Goal: Task Accomplishment & Management: Use online tool/utility

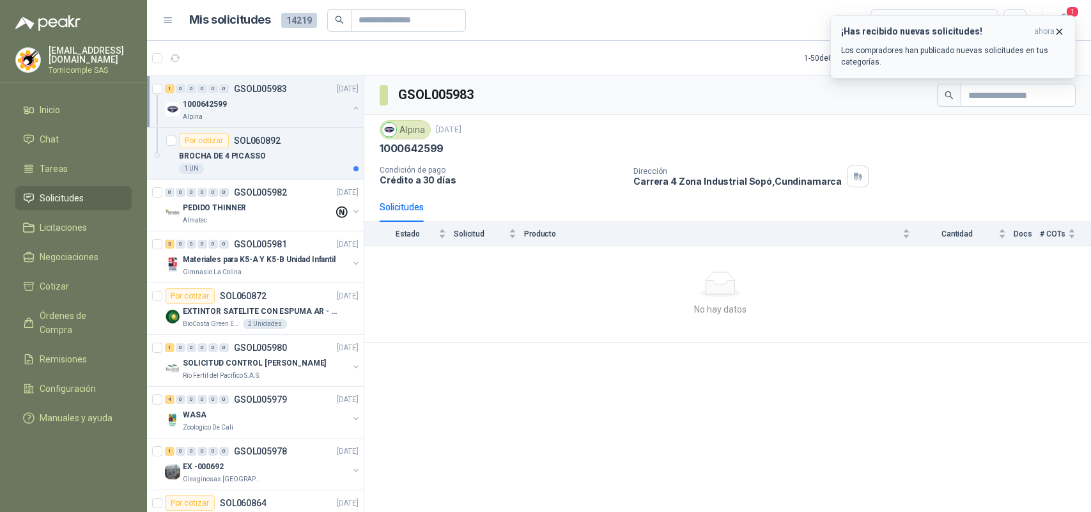
click at [1020, 45] on p "Los compradores han publicado nuevas solicitudes en tus categorías." at bounding box center [953, 56] width 224 height 23
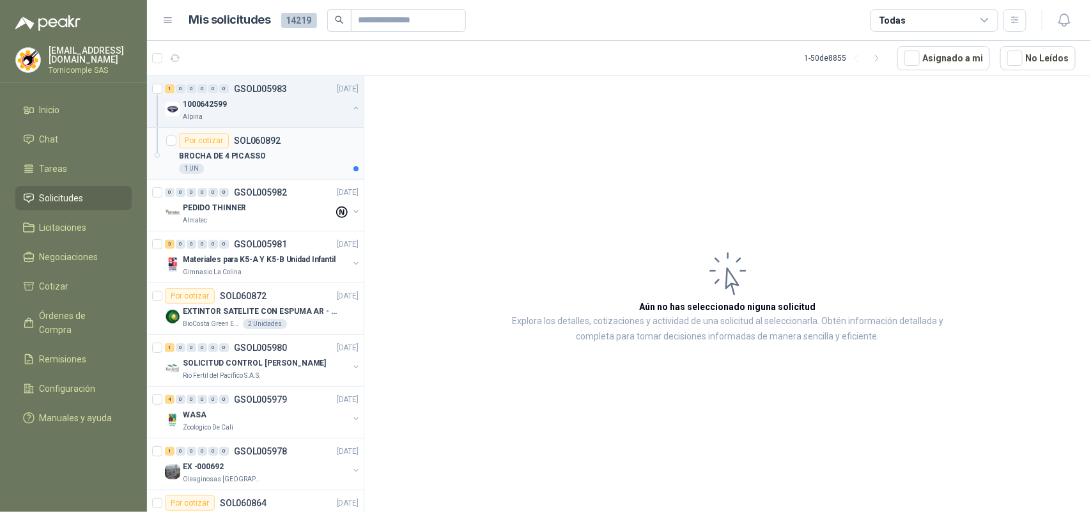
click at [224, 151] on p "BROCHA DE 4 PICASSO" at bounding box center [222, 156] width 87 height 12
click at [225, 123] on div "1 0 0 0 0 0 GSOL005983 [DATE] 1000642599 Alpina" at bounding box center [255, 102] width 217 height 52
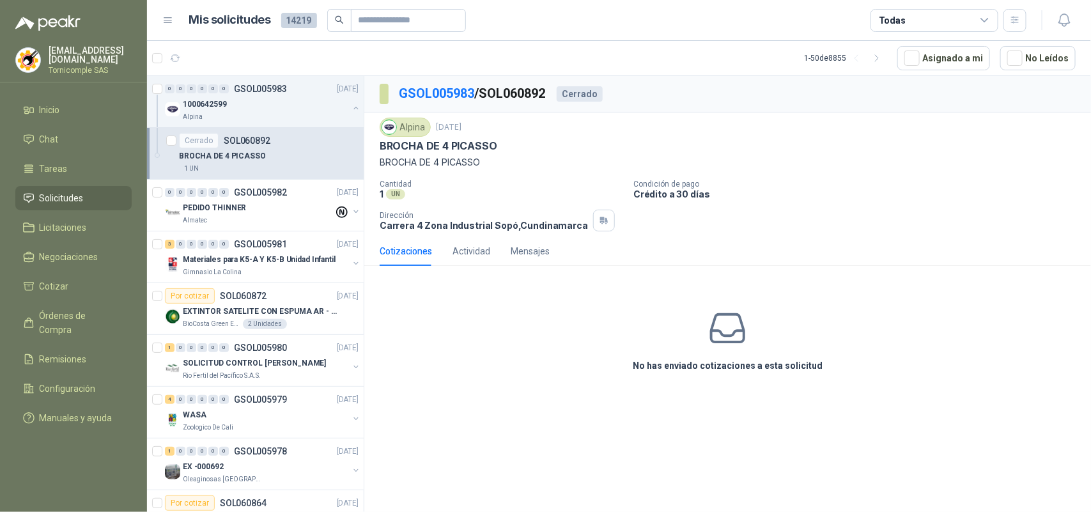
click at [68, 205] on link "Solicitudes" at bounding box center [73, 198] width 116 height 24
drag, startPoint x: 68, startPoint y: 205, endPoint x: 68, endPoint y: 187, distance: 17.9
click at [68, 197] on link "Solicitudes" at bounding box center [73, 198] width 116 height 24
click at [68, 87] on menu "[EMAIL_ADDRESS][DOMAIN_NAME] Tornicomple SAS Inicio Chat Tareas Solicitudes Lic…" at bounding box center [73, 256] width 147 height 512
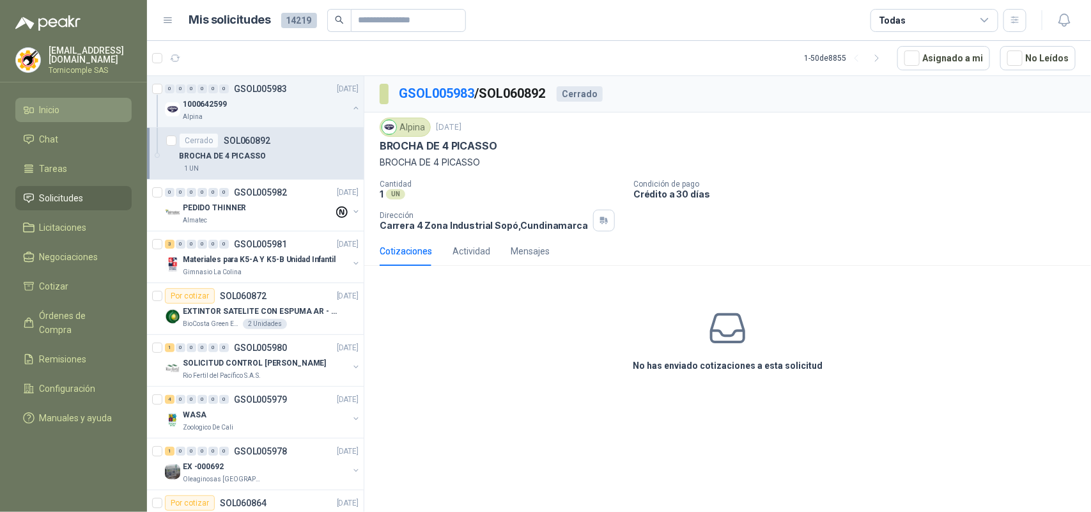
click at [65, 104] on li "Inicio" at bounding box center [73, 110] width 101 height 14
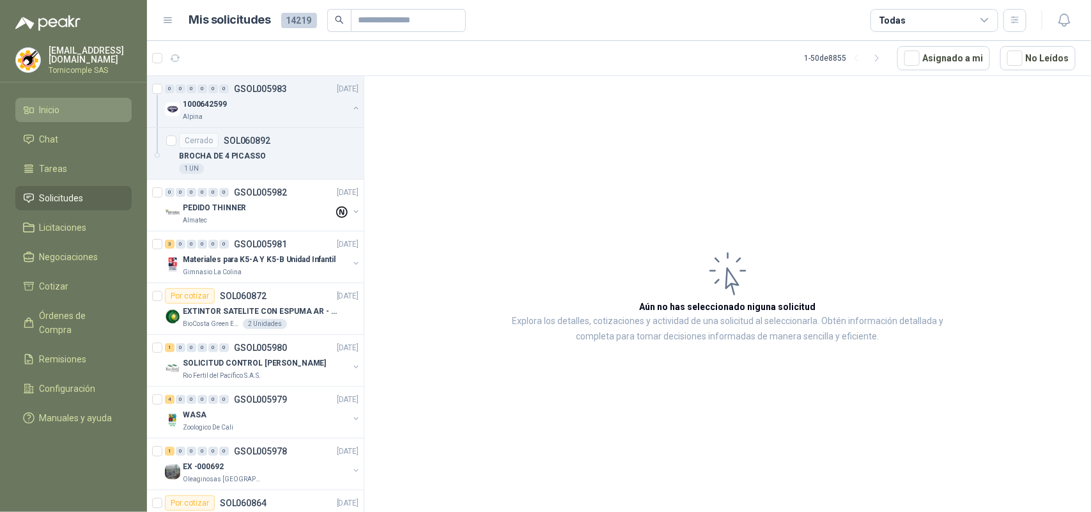
click at [65, 104] on li "Inicio" at bounding box center [73, 110] width 101 height 14
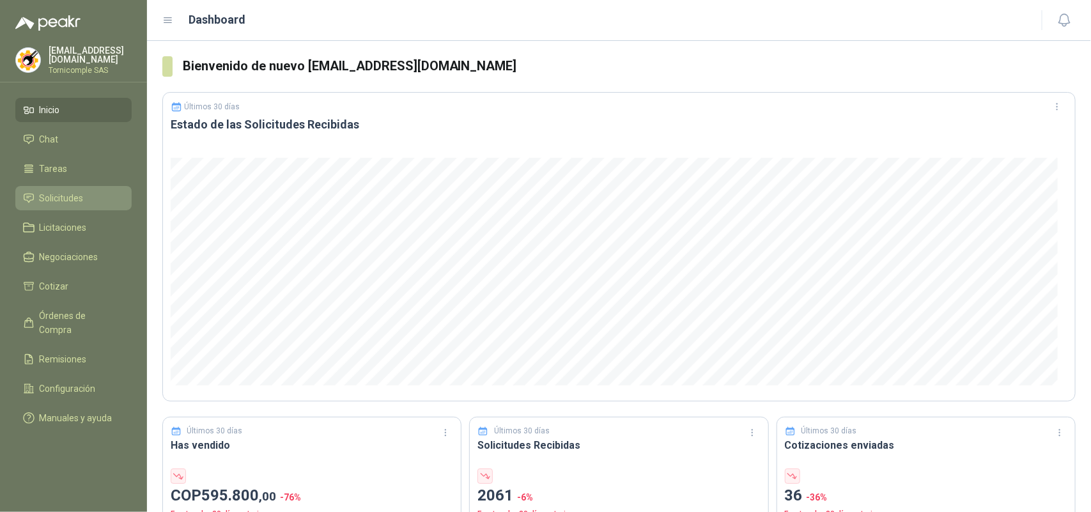
click at [54, 192] on span "Solicitudes" at bounding box center [62, 198] width 44 height 14
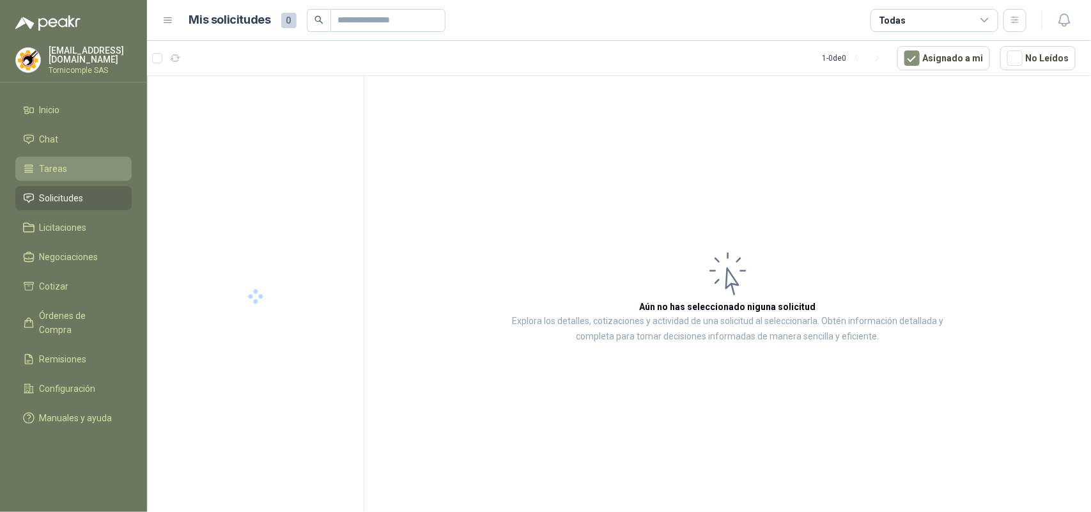
click at [54, 171] on span "Tareas" at bounding box center [54, 169] width 28 height 14
